Goal: Contribute content

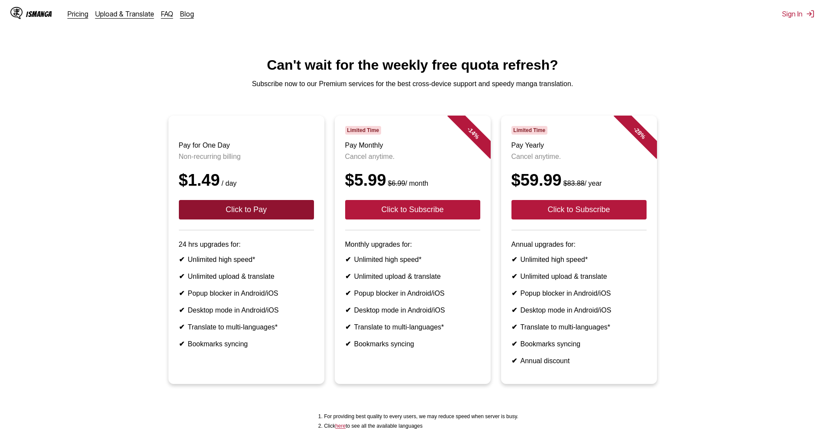
click at [254, 220] on button "Click to Pay" at bounding box center [246, 209] width 135 height 19
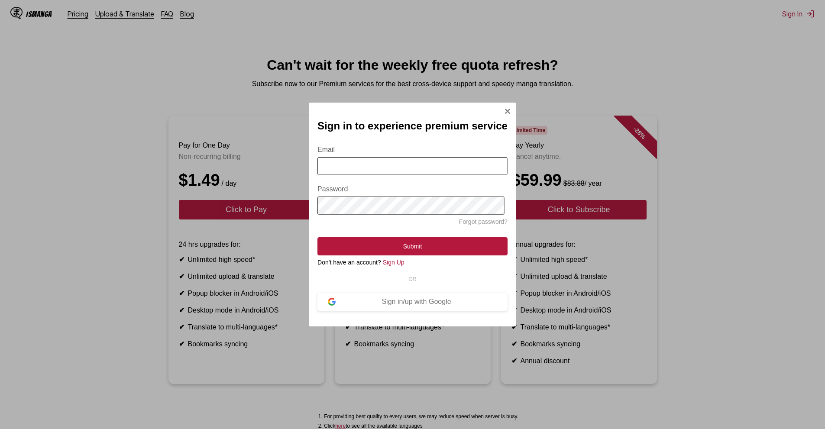
click at [743, 114] on div "Sign in to experience premium service Email Password Forgot password? Submit Do…" at bounding box center [412, 214] width 825 height 429
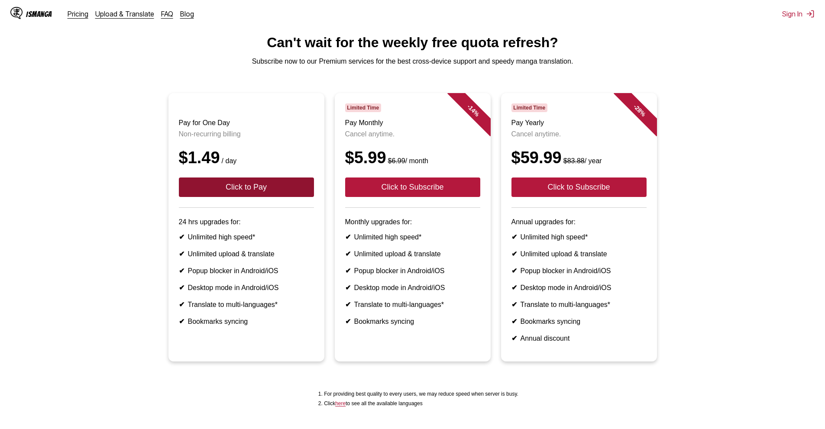
scroll to position [19, 0]
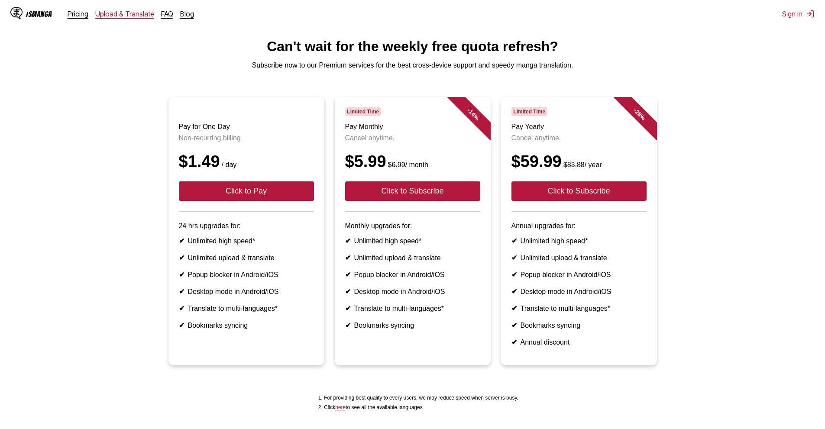
click at [125, 14] on link "Upload & Translate" at bounding box center [124, 14] width 59 height 9
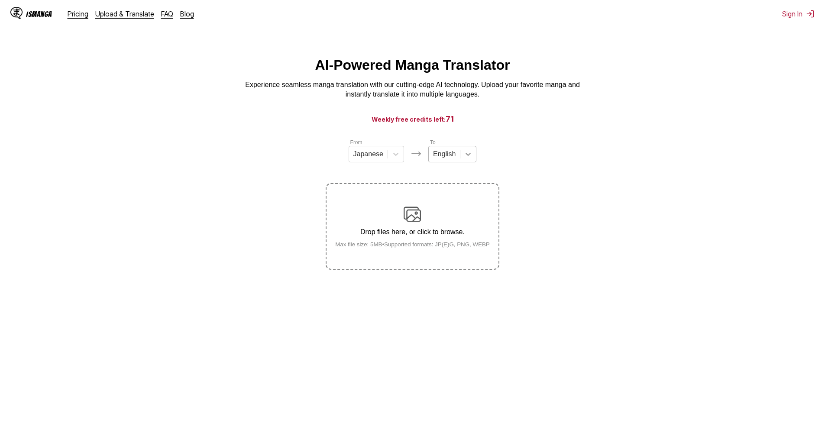
click at [462, 158] on div at bounding box center [469, 154] width 16 height 16
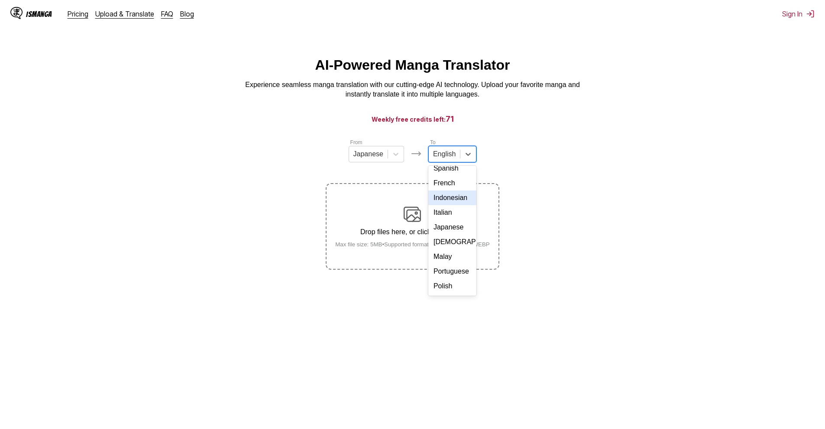
scroll to position [146, 0]
click at [448, 241] on div "Thai" at bounding box center [452, 242] width 48 height 15
click at [415, 212] on img at bounding box center [412, 214] width 17 height 17
click at [0, 0] on input "Drop files here, or click to browse. Max file size: 5MB • Supported formats: JP…" at bounding box center [0, 0] width 0 height 0
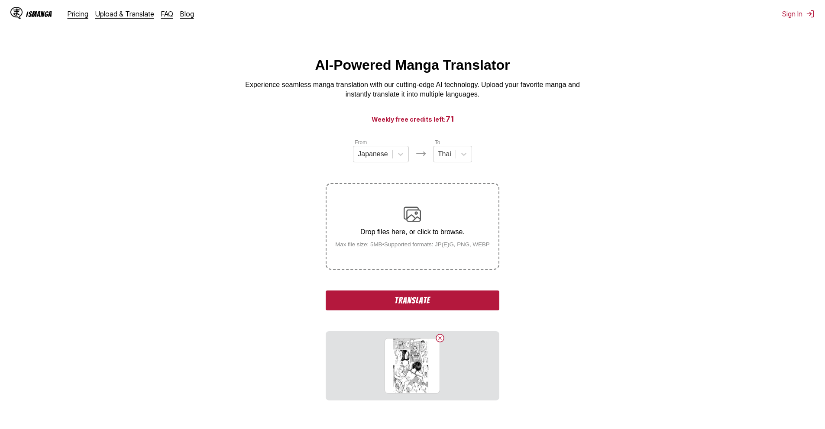
click at [425, 302] on button "Translate" at bounding box center [412, 301] width 173 height 20
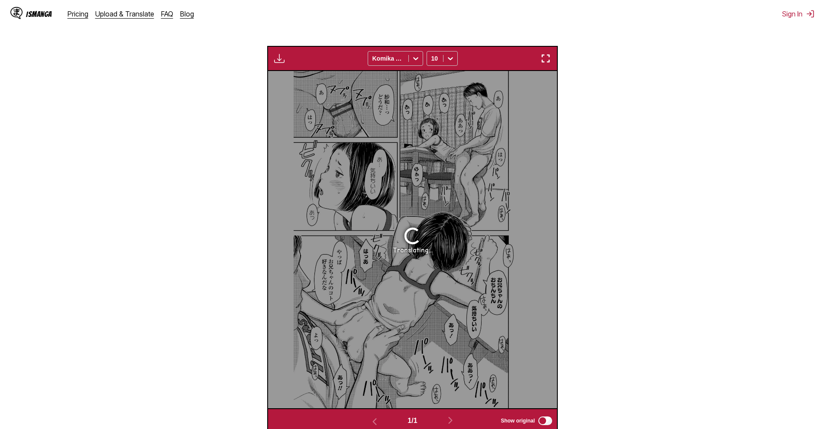
scroll to position [275, 0]
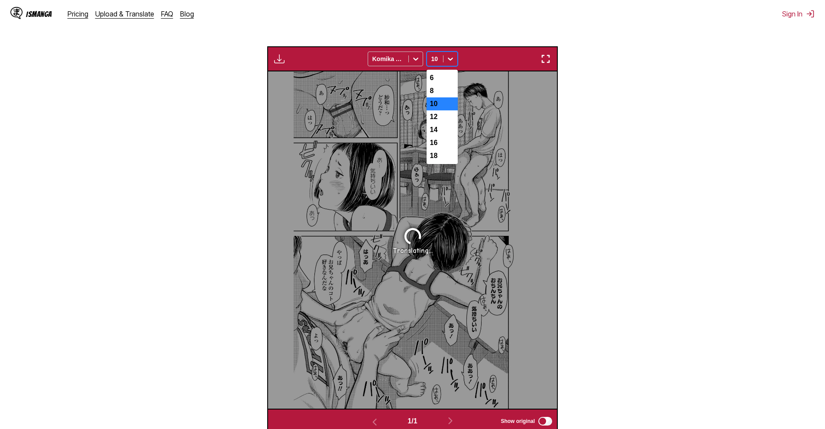
click at [451, 60] on icon at bounding box center [450, 59] width 9 height 9
click at [421, 61] on div at bounding box center [416, 59] width 14 height 14
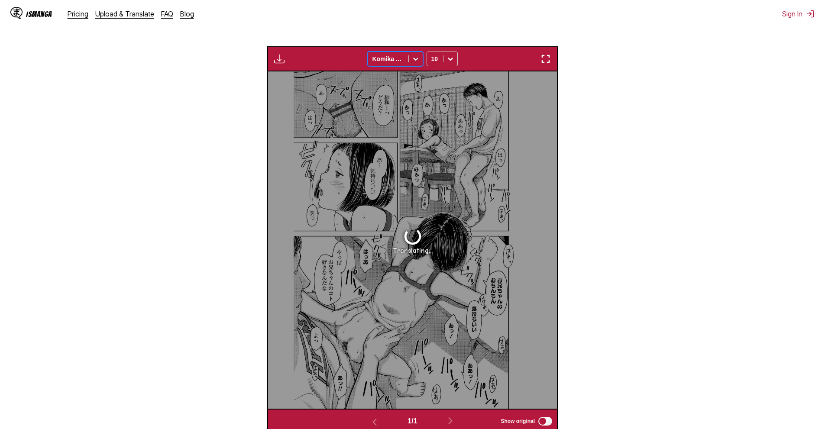
click at [421, 61] on div at bounding box center [416, 59] width 14 height 14
click at [448, 63] on icon at bounding box center [450, 59] width 9 height 9
click at [488, 62] on div "Available for premium users only Komika Axis 10" at bounding box center [412, 58] width 291 height 25
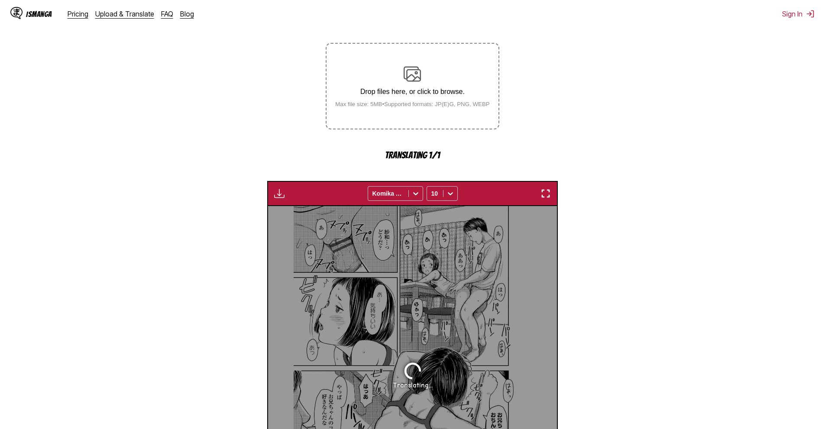
scroll to position [362, 0]
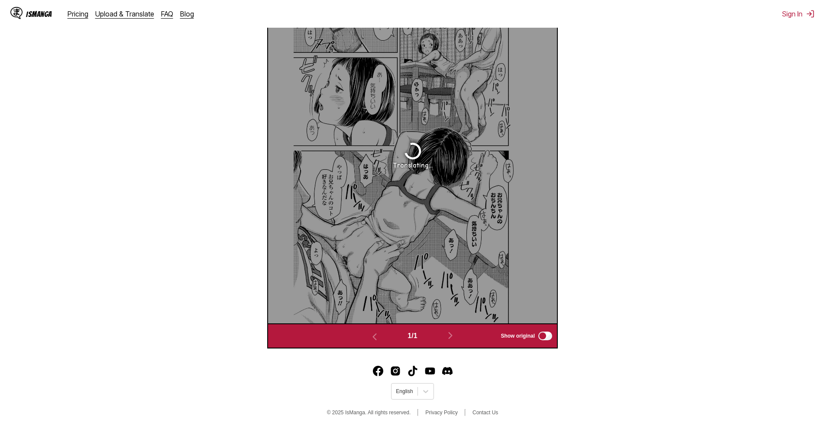
click at [411, 199] on div "Translating..." at bounding box center [412, 154] width 289 height 337
click at [412, 166] on div "Translating..." at bounding box center [413, 166] width 40 height 8
